Goal: Task Accomplishment & Management: Complete application form

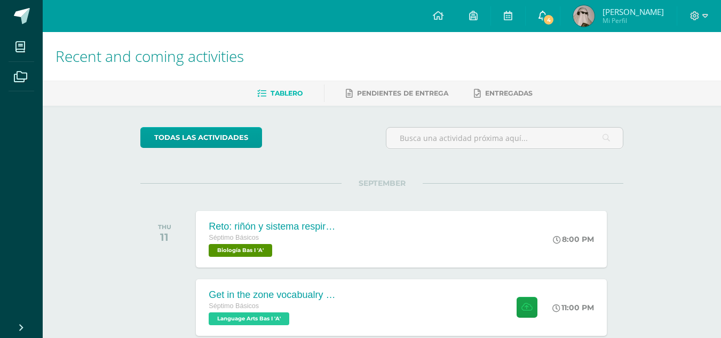
click at [547, 13] on icon at bounding box center [543, 16] width 9 height 10
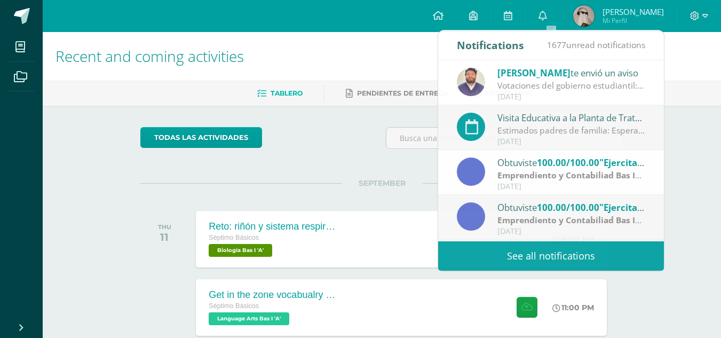
click at [692, 167] on div "Recent and coming activities Tablero Pendientes de entrega Entregadas todas las…" at bounding box center [382, 282] width 678 height 501
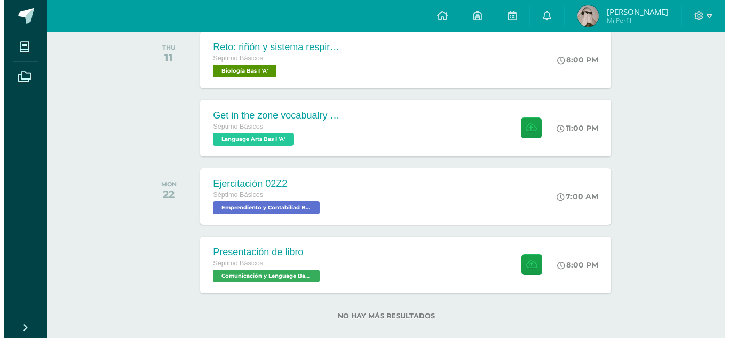
scroll to position [134, 0]
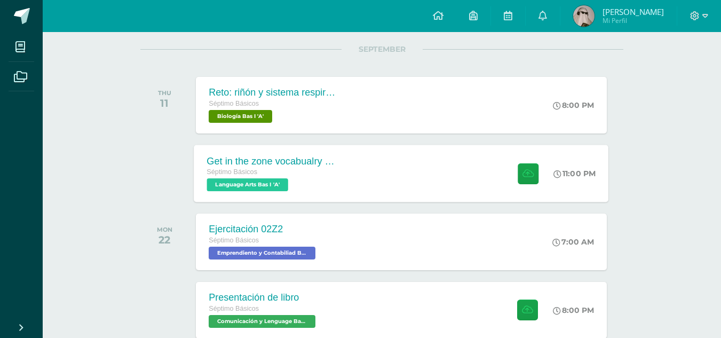
click at [361, 191] on div "Get in the zone vocabualry - sentences Séptimo Básicos Language Arts Bas I 'A' …" at bounding box center [401, 173] width 415 height 57
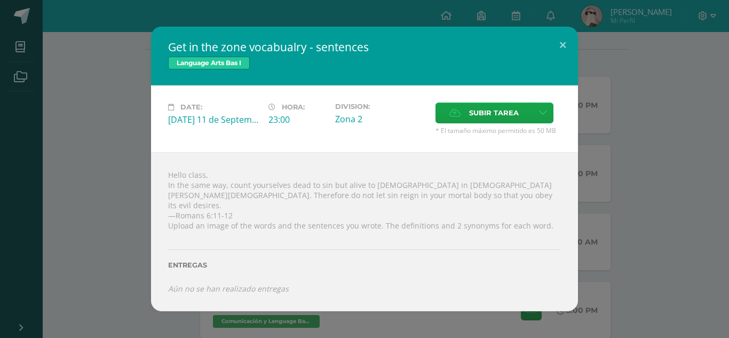
click at [381, 221] on div "Hello class, In the same way, count yourselves dead to sin but alive to [DEMOGR…" at bounding box center [364, 231] width 427 height 159
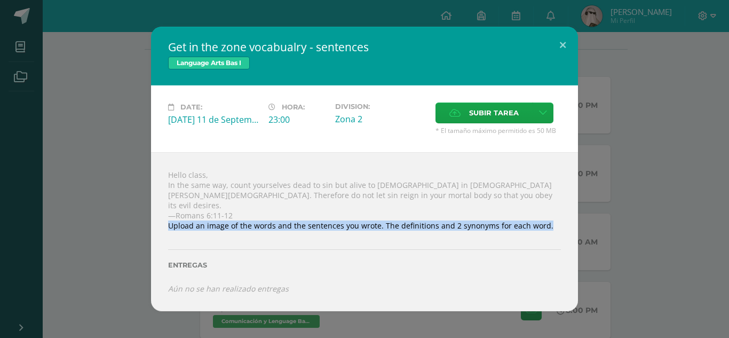
drag, startPoint x: 167, startPoint y: 218, endPoint x: 489, endPoint y: 228, distance: 322.0
click at [489, 228] on div "Hello class, In the same way, count yourselves dead to sin but alive to [DEMOGR…" at bounding box center [364, 231] width 427 height 159
copy div "Upload an image of the words and the sentences you wrote. The definitions and 2…"
click at [541, 117] on icon at bounding box center [543, 112] width 8 height 9
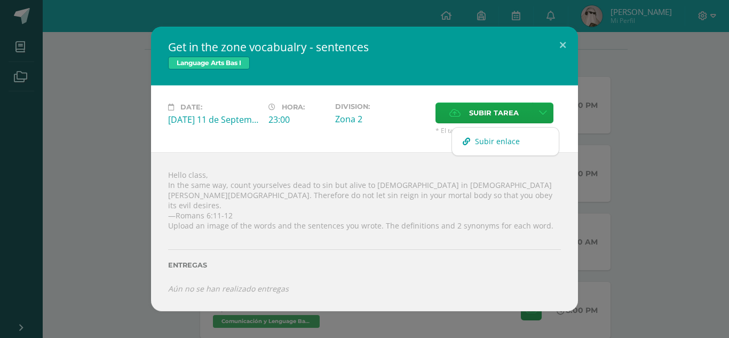
click at [497, 137] on span "Subir enlace" at bounding box center [497, 141] width 45 height 10
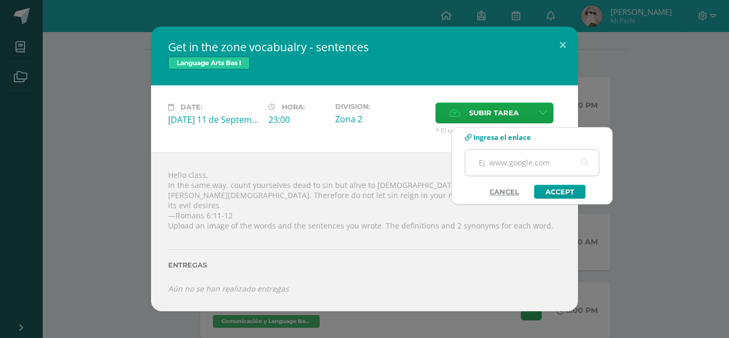
click at [485, 157] on input "text" at bounding box center [531, 162] width 133 height 26
paste input "[URL][DOMAIN_NAME]"
type input "[URL][DOMAIN_NAME]"
click at [558, 190] on link "Accept" at bounding box center [559, 192] width 51 height 14
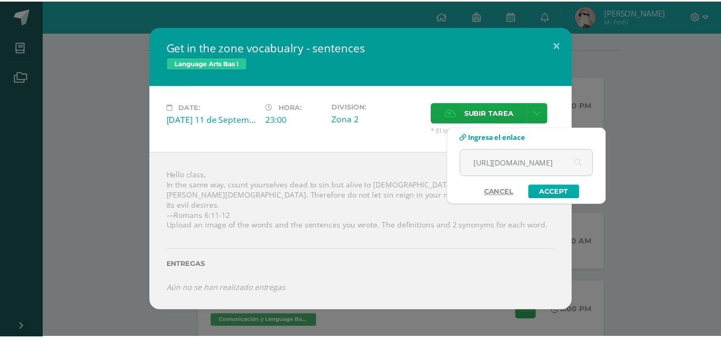
scroll to position [0, 0]
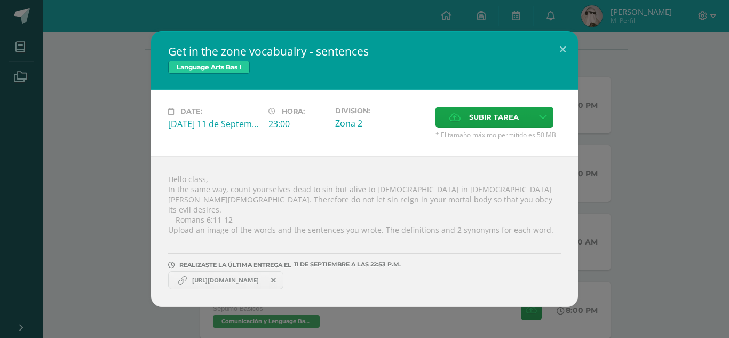
click at [276, 276] on icon at bounding box center [273, 279] width 5 height 7
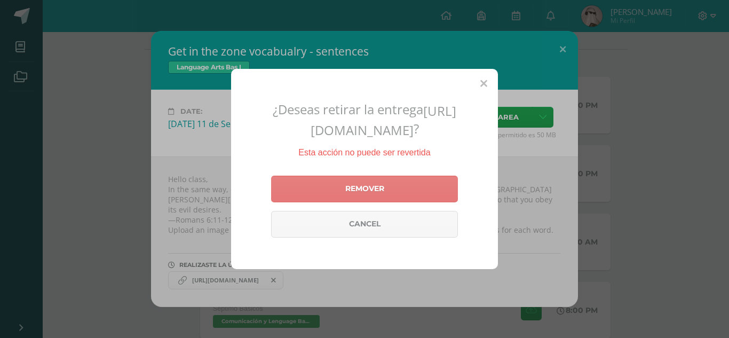
click at [371, 202] on link "Remover" at bounding box center [364, 189] width 187 height 27
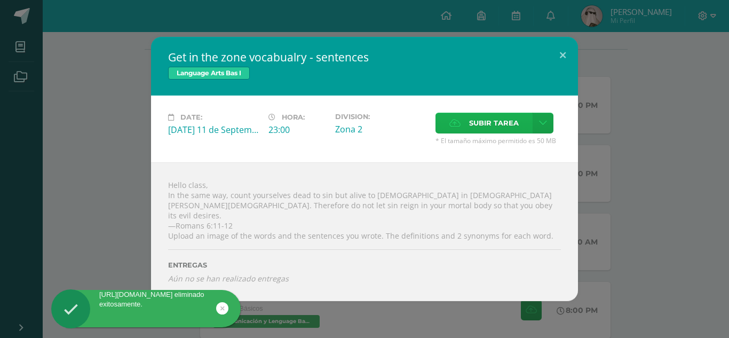
click at [456, 121] on label "Subir tarea" at bounding box center [484, 123] width 97 height 21
click at [0, 0] on input "Subir tarea" at bounding box center [0, 0] width 0 height 0
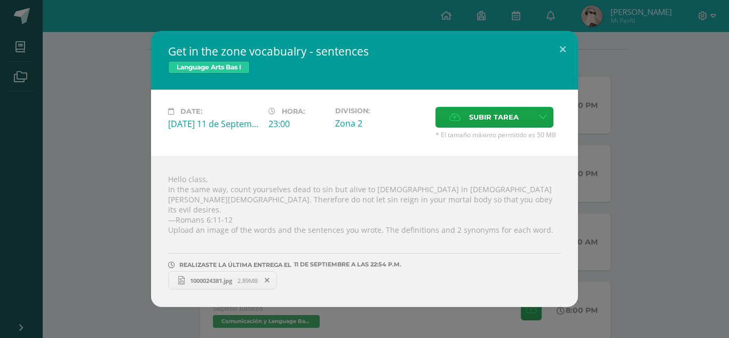
click at [237, 276] on span "1000024381.jpg" at bounding box center [211, 280] width 53 height 8
click at [469, 128] on label "Subir tarea" at bounding box center [484, 117] width 97 height 21
click at [0, 0] on input "Subir tarea" at bounding box center [0, 0] width 0 height 0
click at [565, 49] on button at bounding box center [563, 49] width 30 height 36
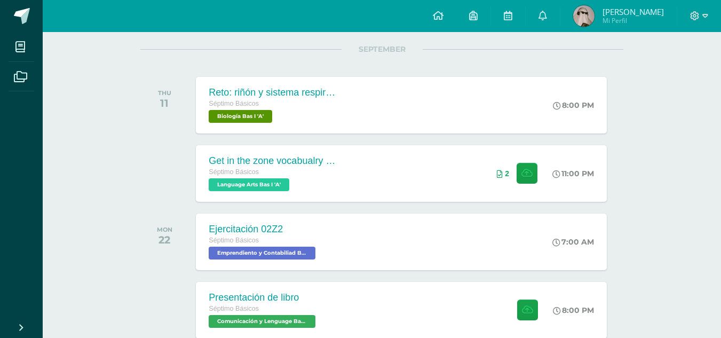
drag, startPoint x: 715, startPoint y: 213, endPoint x: 719, endPoint y: 248, distance: 35.0
click at [719, 248] on div "Recent and coming activities Tablero Pendientes de entrega Entregadas todas las…" at bounding box center [382, 148] width 678 height 501
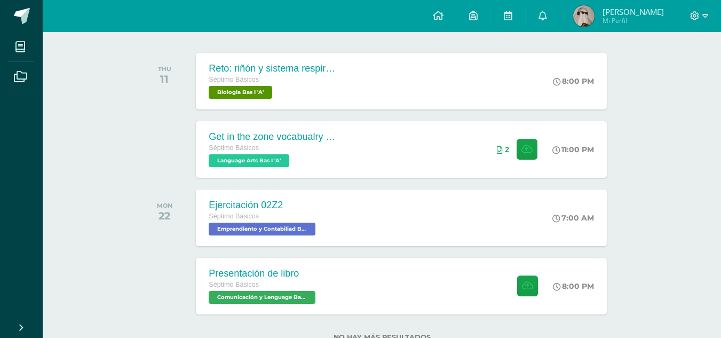
scroll to position [154, 0]
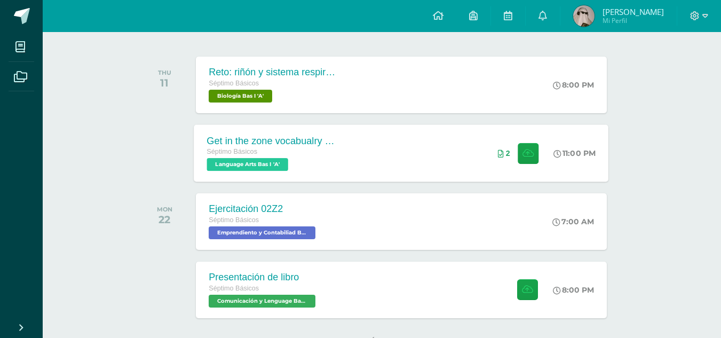
click at [318, 177] on div "Get in the zone vocabualry - sentences Séptimo Básicos Language Arts Bas I 'A'" at bounding box center [271, 152] width 155 height 57
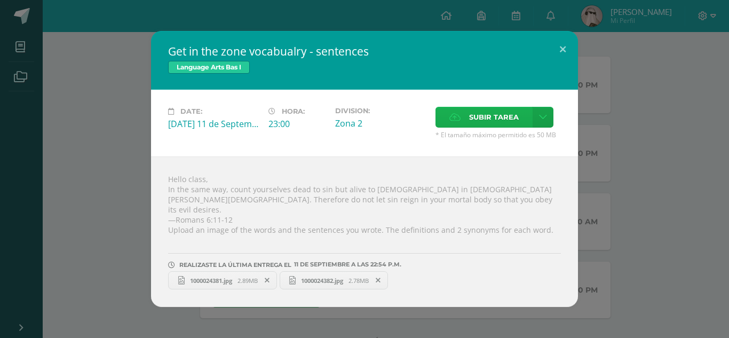
click at [473, 123] on span "Subir tarea" at bounding box center [494, 117] width 50 height 20
click at [0, 0] on input "Subir tarea" at bounding box center [0, 0] width 0 height 0
click at [560, 53] on button at bounding box center [563, 49] width 30 height 36
